Goal: Navigation & Orientation: Find specific page/section

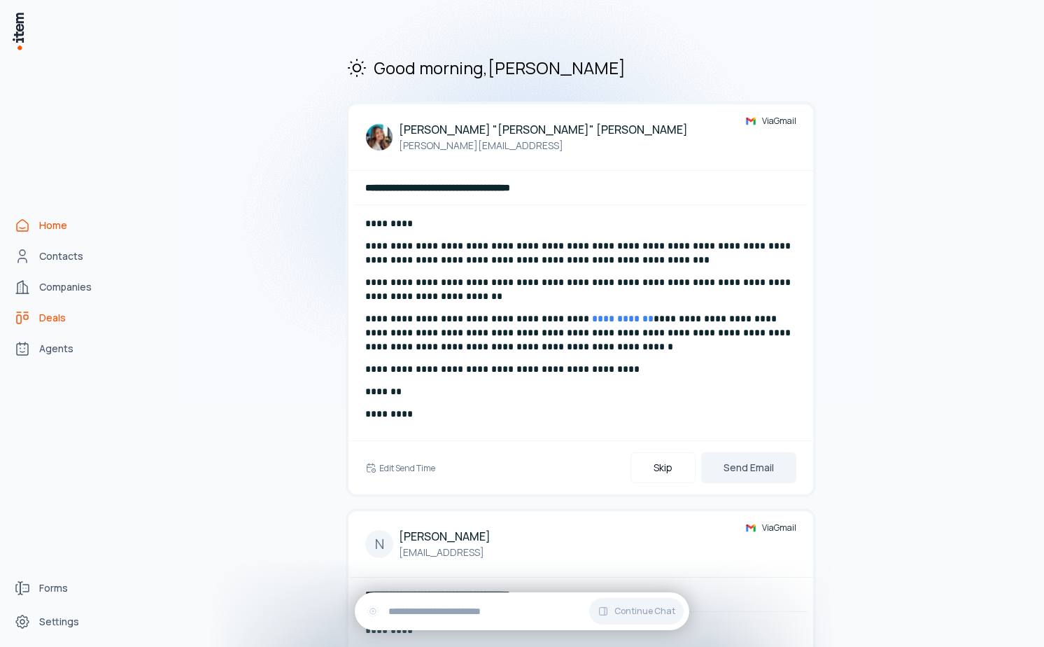
click at [59, 309] on link "Deals" at bounding box center [61, 318] width 106 height 28
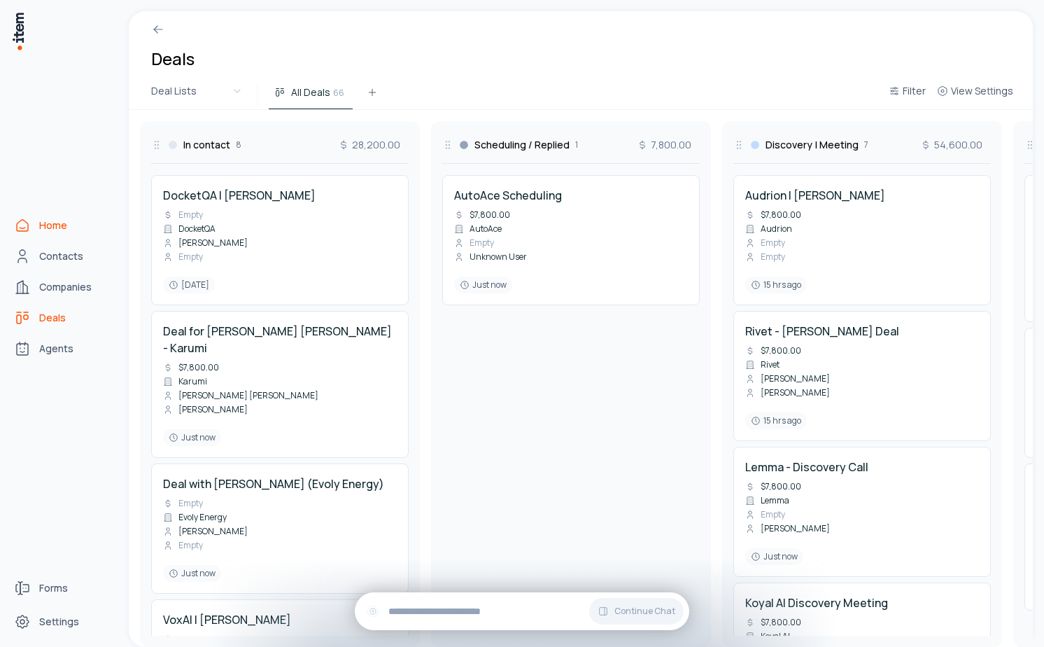
click at [57, 227] on span "Home" at bounding box center [53, 225] width 28 height 14
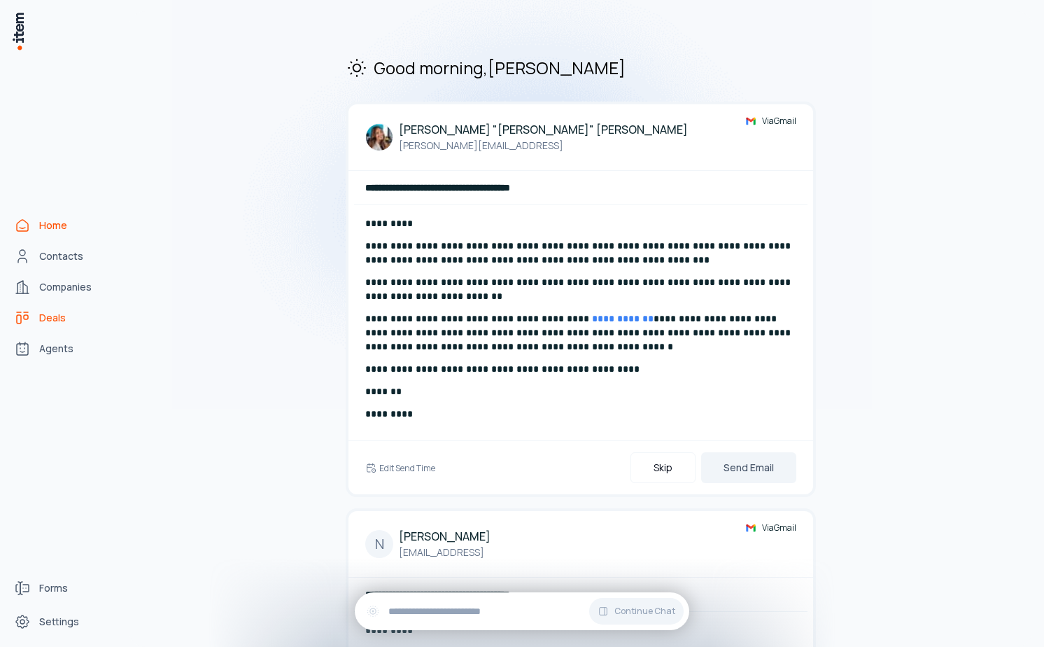
click at [49, 313] on span "Deals" at bounding box center [52, 318] width 27 height 14
